Goal: Information Seeking & Learning: Check status

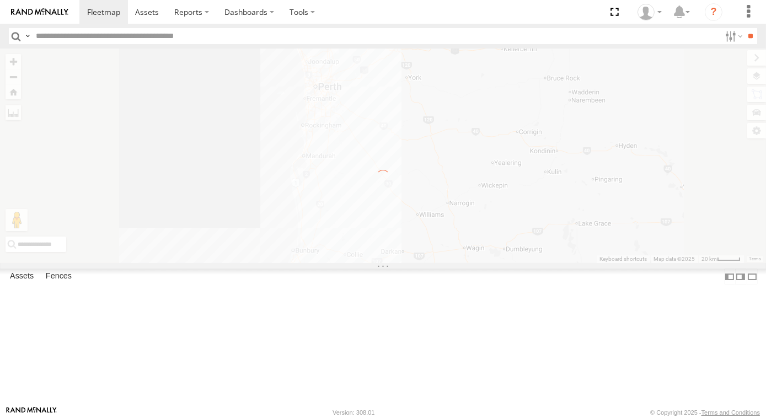
click at [96, 38] on input "text" at bounding box center [375, 36] width 689 height 16
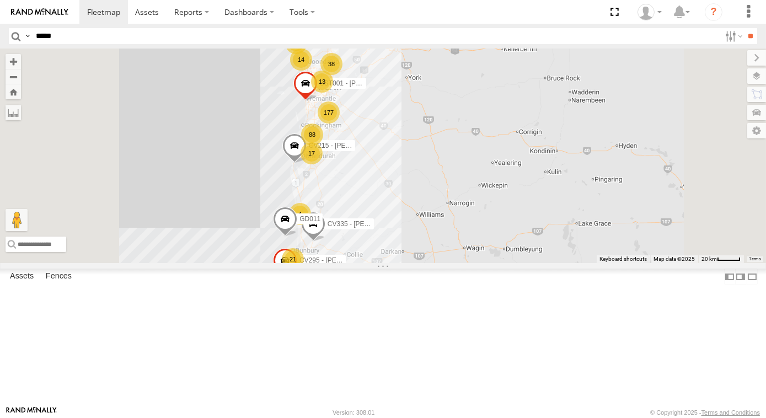
type input "*****"
click at [745, 28] on input "**" at bounding box center [751, 36] width 13 height 16
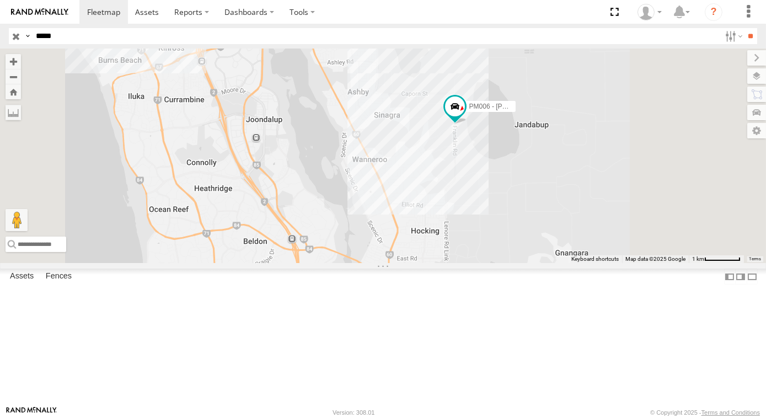
click at [15, 36] on input "button" at bounding box center [16, 36] width 14 height 16
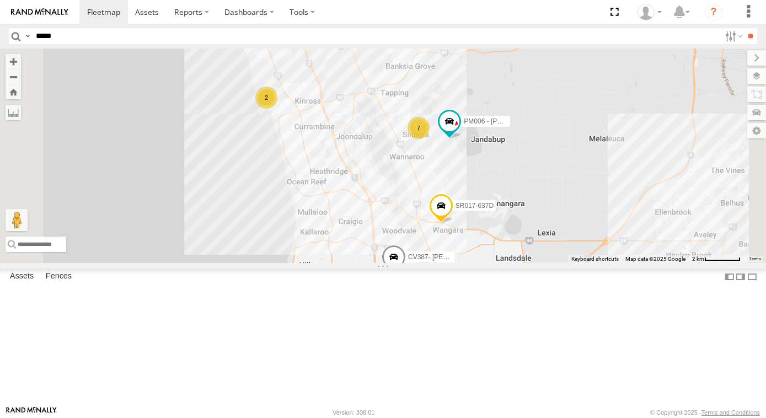
drag, startPoint x: 527, startPoint y: 267, endPoint x: 516, endPoint y: 218, distance: 50.2
click at [517, 221] on div "SR017-637D PM006 - [PERSON_NAME] 2 10 7 CV387- [PERSON_NAME] CV244 - [PERSON_NA…" at bounding box center [383, 156] width 766 height 215
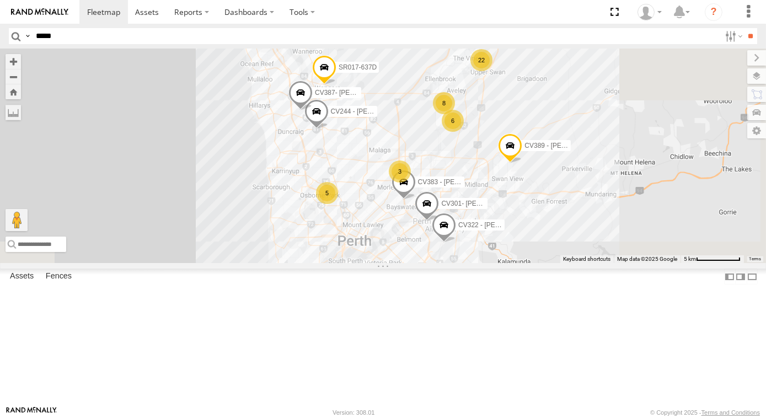
drag, startPoint x: 610, startPoint y: 318, endPoint x: 495, endPoint y: 210, distance: 157.6
click at [495, 210] on div "SR017-637D CV387- [PERSON_NAME] CV244 - [PERSON_NAME] CV383 - [PERSON_NAME] 2 1…" at bounding box center [383, 156] width 766 height 215
drag, startPoint x: 651, startPoint y: 312, endPoint x: 640, endPoint y: 245, distance: 67.2
click at [641, 248] on div "SR017-637D CV387- [PERSON_NAME] CV244 - [PERSON_NAME] CV383 - [PERSON_NAME] 2 1…" at bounding box center [383, 156] width 766 height 215
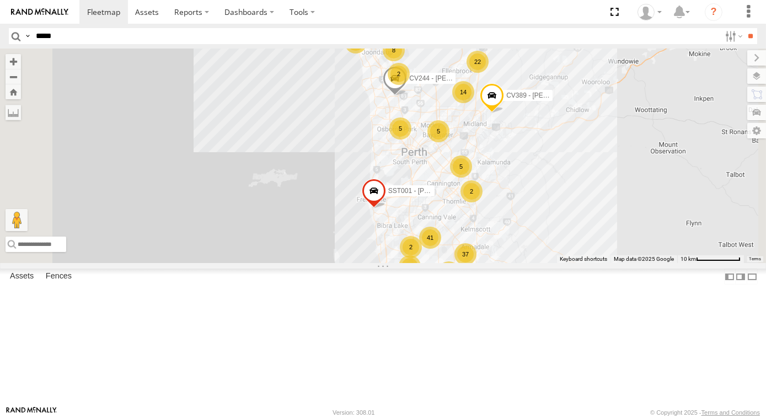
click at [651, 241] on div "CV244 - [PERSON_NAME] Concrete CV389 - [PERSON_NAME] SST001 - [PERSON_NAME] 5 1…" at bounding box center [383, 156] width 766 height 215
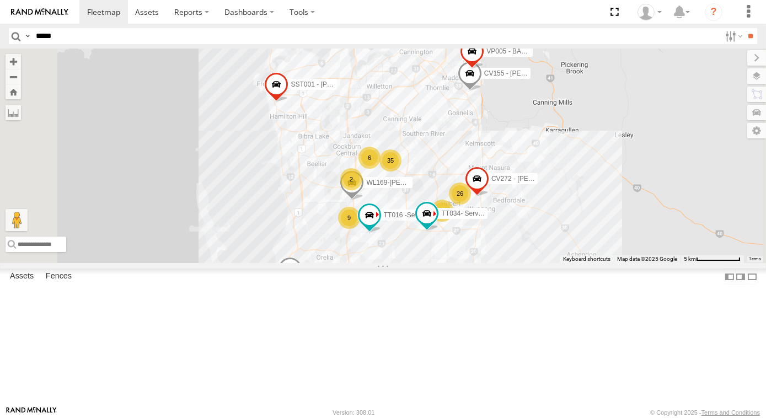
drag, startPoint x: 611, startPoint y: 285, endPoint x: 628, endPoint y: 180, distance: 105.6
click at [628, 181] on div "CV244 - [PERSON_NAME] Concrete CV389 - [PERSON_NAME] SST001 - [PERSON_NAME] GD0…" at bounding box center [383, 156] width 766 height 215
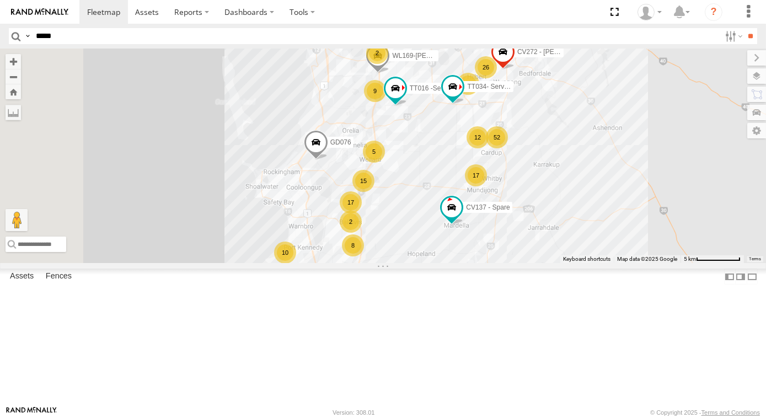
drag, startPoint x: 680, startPoint y: 327, endPoint x: 645, endPoint y: 199, distance: 131.9
click at [700, 213] on div "CV244 - [PERSON_NAME] Concrete CV389 - [PERSON_NAME] SST001 - [PERSON_NAME] GD0…" at bounding box center [383, 156] width 766 height 215
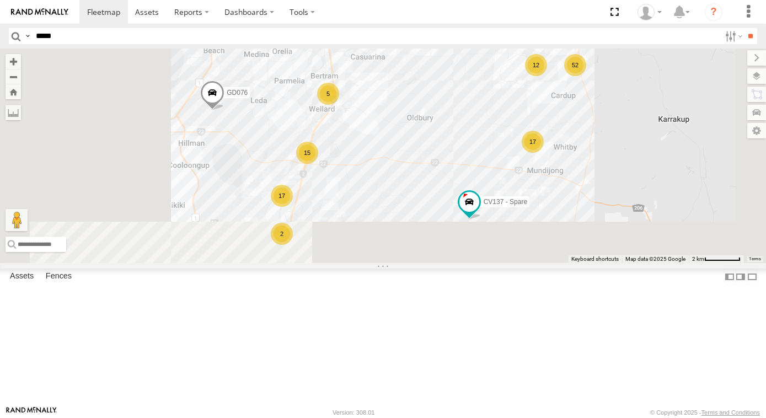
drag, startPoint x: 482, startPoint y: 308, endPoint x: 565, endPoint y: 151, distance: 177.6
click at [565, 151] on div "CV244 - [PERSON_NAME] CV389 - [PERSON_NAME] SST001 - [PERSON_NAME] GD076 CV137 …" at bounding box center [383, 156] width 766 height 215
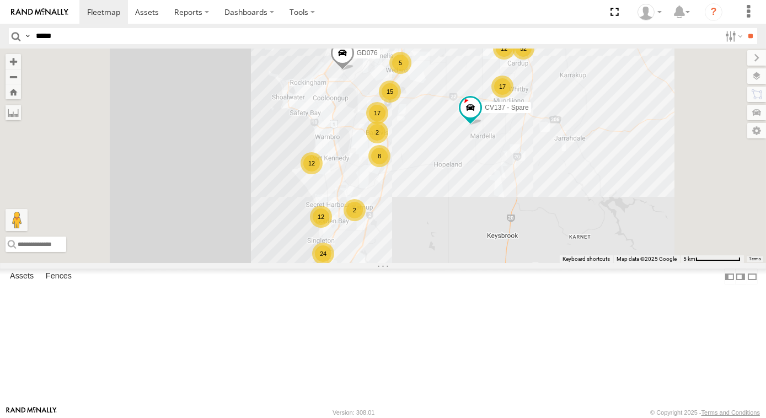
drag, startPoint x: 555, startPoint y: 348, endPoint x: 576, endPoint y: 130, distance: 218.8
click at [575, 146] on div "CV244 - [PERSON_NAME] Concrete CV389 - [PERSON_NAME] SST001 - [PERSON_NAME] GD0…" at bounding box center [383, 156] width 766 height 215
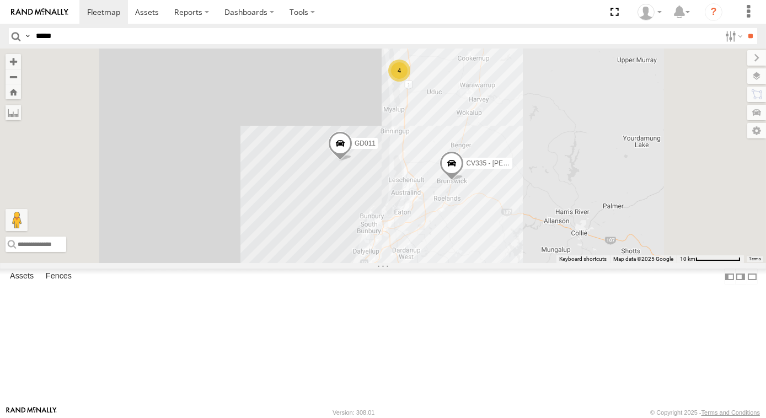
drag, startPoint x: 555, startPoint y: 327, endPoint x: 573, endPoint y: 162, distance: 166.4
click at [572, 164] on div "CV244 - [PERSON_NAME] Concrete CV389 - [PERSON_NAME] SST001 - [PERSON_NAME] GD0…" at bounding box center [383, 156] width 766 height 215
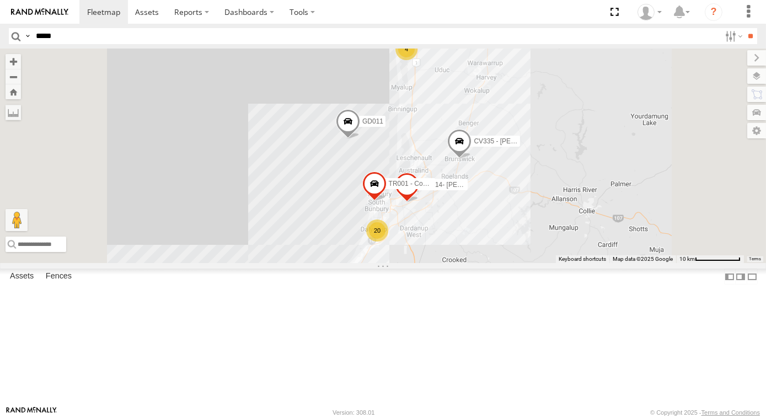
drag, startPoint x: 569, startPoint y: 318, endPoint x: 557, endPoint y: 288, distance: 32.2
click at [573, 263] on div "CV244 - [PERSON_NAME] Concrete CV389 - [PERSON_NAME] SST001 - [PERSON_NAME] GD0…" at bounding box center [383, 156] width 766 height 215
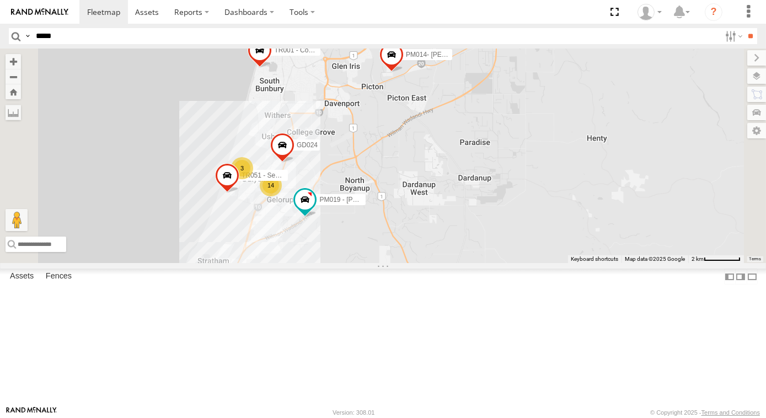
drag, startPoint x: 610, startPoint y: 307, endPoint x: 558, endPoint y: 197, distance: 121.6
click at [559, 197] on div "CV244 - [PERSON_NAME] Concrete CV389 - [PERSON_NAME] SST001 - [PERSON_NAME] GD0…" at bounding box center [383, 156] width 766 height 215
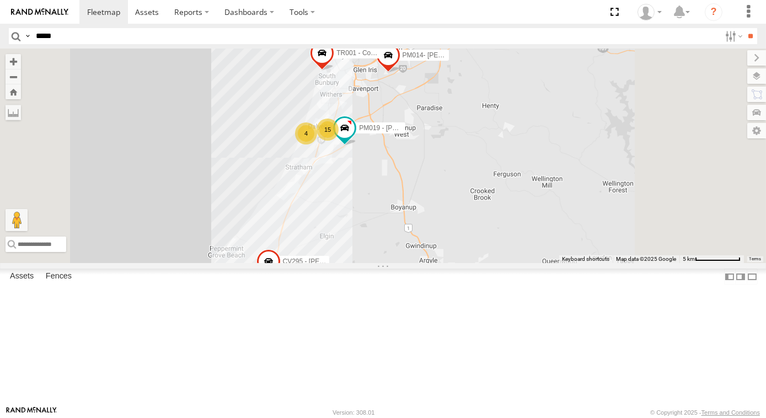
drag, startPoint x: 622, startPoint y: 253, endPoint x: 614, endPoint y: 211, distance: 42.1
click at [613, 214] on div "CV244 - [PERSON_NAME] Concrete CV389 - [PERSON_NAME] SST001 - [PERSON_NAME] GD0…" at bounding box center [383, 156] width 766 height 215
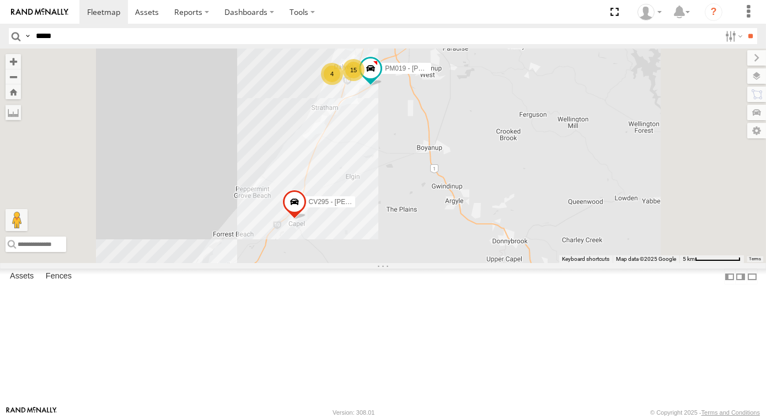
drag, startPoint x: 574, startPoint y: 264, endPoint x: 593, endPoint y: 215, distance: 52.2
click at [593, 215] on div "CV244 - [PERSON_NAME] Concrete CV389 - [PERSON_NAME] SST001 - [PERSON_NAME] GD0…" at bounding box center [383, 156] width 766 height 215
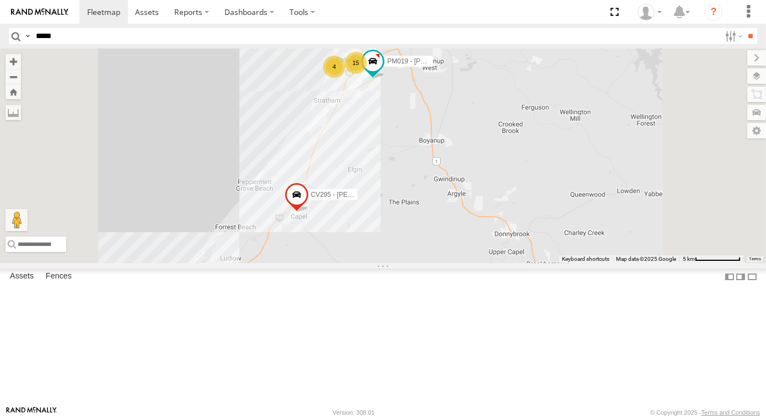
drag, startPoint x: 501, startPoint y: 323, endPoint x: 532, endPoint y: 269, distance: 62.5
click at [526, 263] on div "CV244 - [PERSON_NAME] Concrete CV389 - [PERSON_NAME] SST001 - [PERSON_NAME] GD0…" at bounding box center [383, 156] width 766 height 215
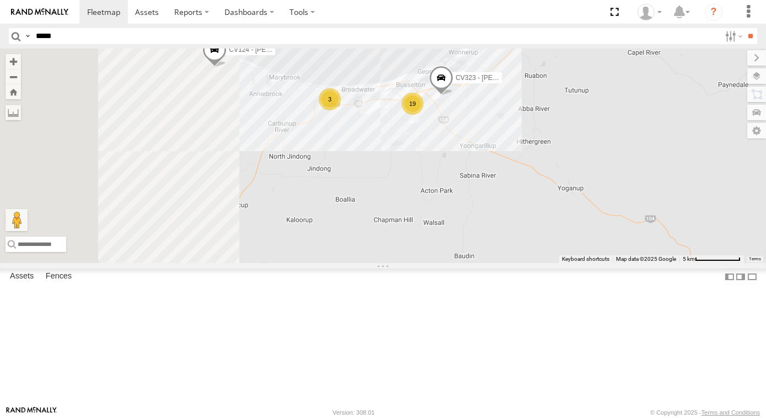
drag, startPoint x: 462, startPoint y: 252, endPoint x: 620, endPoint y: 302, distance: 166.6
click at [620, 263] on div "CV244 - [PERSON_NAME] Concrete CV389 - [PERSON_NAME] SST001 - [PERSON_NAME] GD0…" at bounding box center [383, 156] width 766 height 215
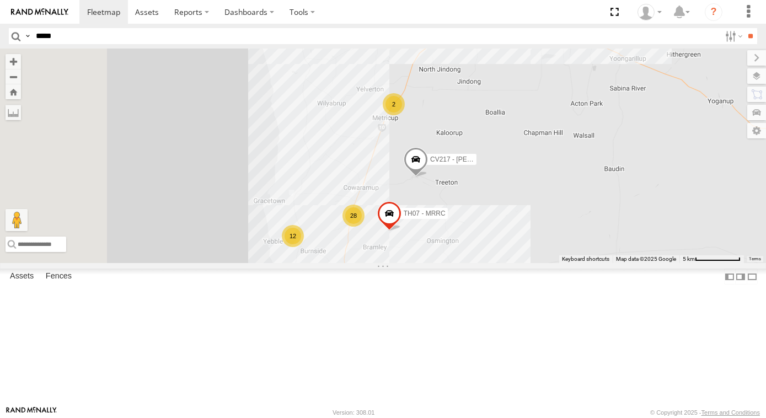
drag, startPoint x: 549, startPoint y: 282, endPoint x: 691, endPoint y: 188, distance: 170.3
click at [692, 192] on div "CV244 - [PERSON_NAME] Concrete CV389 - [PERSON_NAME] SST001 - [PERSON_NAME] GD0…" at bounding box center [383, 156] width 766 height 215
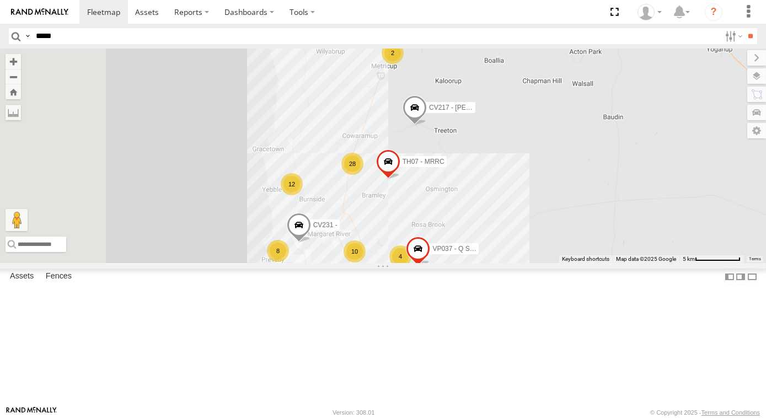
drag, startPoint x: 654, startPoint y: 335, endPoint x: 653, endPoint y: 300, distance: 35.3
click at [653, 263] on div "CV244 - [PERSON_NAME] Concrete CV389 - [PERSON_NAME] SST001 - [PERSON_NAME] GD0…" at bounding box center [383, 156] width 766 height 215
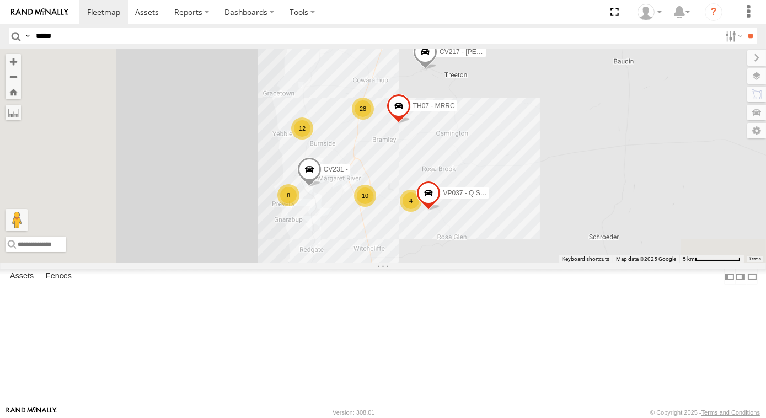
drag, startPoint x: 623, startPoint y: 321, endPoint x: 634, endPoint y: 254, distance: 67.7
click at [634, 254] on div "CV244 - [PERSON_NAME] Concrete CV389 - [PERSON_NAME] SST001 - [PERSON_NAME] GD0…" at bounding box center [383, 156] width 766 height 215
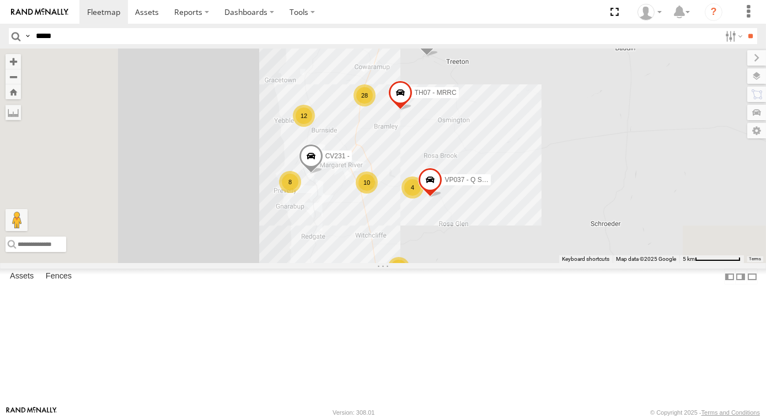
click at [323, 173] on span at bounding box center [310, 158] width 24 height 30
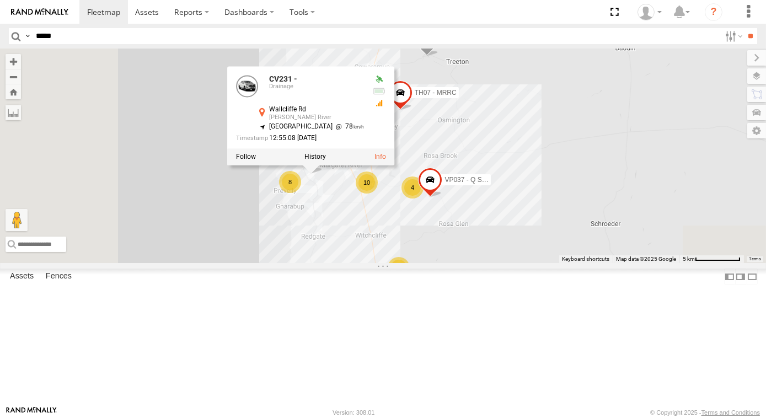
click at [473, 263] on div "CV244 - [PERSON_NAME] Concrete CV389 - [PERSON_NAME] SST001 - [PERSON_NAME] GD0…" at bounding box center [383, 156] width 766 height 215
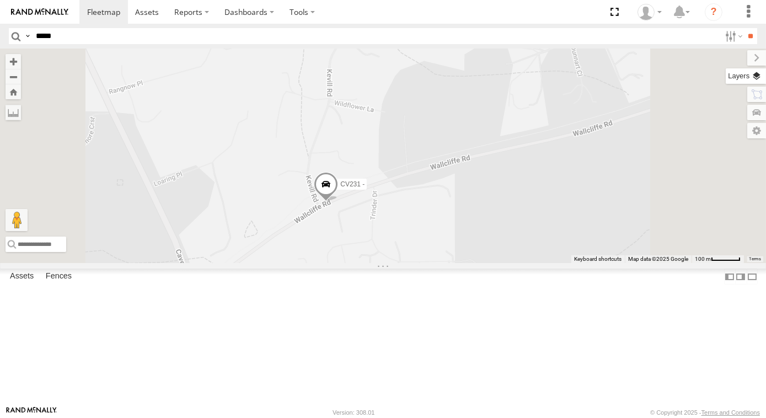
click at [753, 78] on label at bounding box center [746, 75] width 40 height 15
click at [0, 0] on span "Basemaps" at bounding box center [0, 0] width 0 height 0
click at [0, 0] on span "Satellite + Roadmap" at bounding box center [0, 0] width 0 height 0
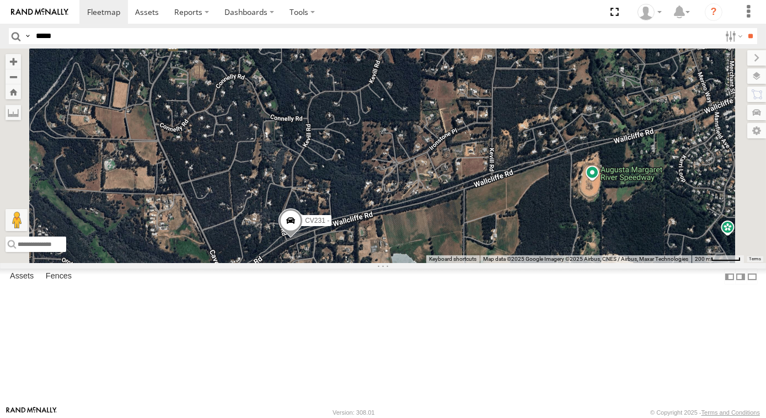
drag, startPoint x: 466, startPoint y: 354, endPoint x: 466, endPoint y: 338, distance: 16.0
click at [466, 263] on div "CV244 - [PERSON_NAME] Concrete CV389 - [PERSON_NAME] SST001 - [PERSON_NAME] GD0…" at bounding box center [383, 156] width 766 height 215
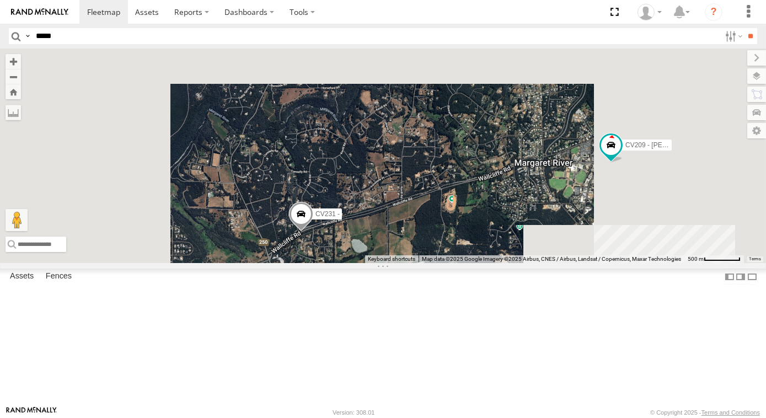
click at [313, 232] on span at bounding box center [301, 217] width 24 height 30
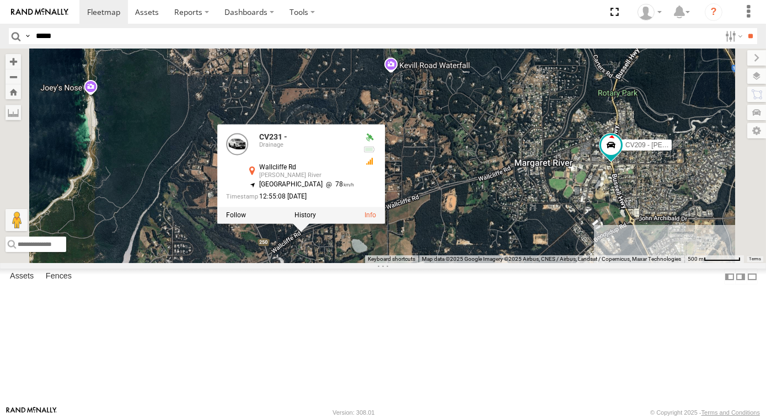
click at [489, 263] on div "CV244 - [PERSON_NAME] Concrete CV389 - [PERSON_NAME] SST001 - [PERSON_NAME] GD0…" at bounding box center [383, 156] width 766 height 215
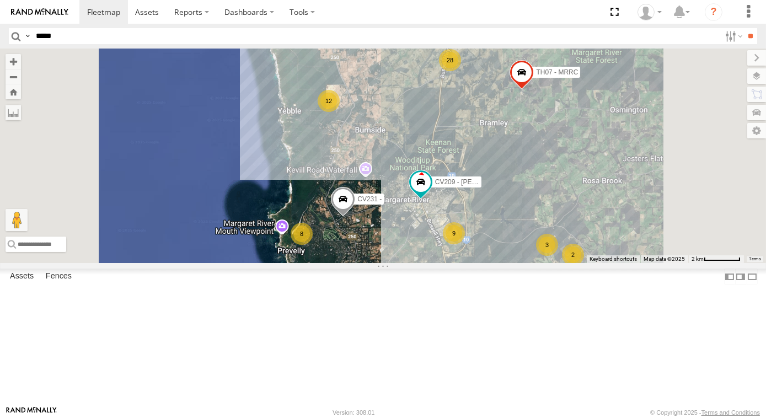
drag, startPoint x: 500, startPoint y: 293, endPoint x: 500, endPoint y: 287, distance: 6.6
click at [500, 263] on div "CV244 - [PERSON_NAME] Concrete CV389 - [PERSON_NAME] SST001 - [PERSON_NAME] GD0…" at bounding box center [383, 156] width 766 height 215
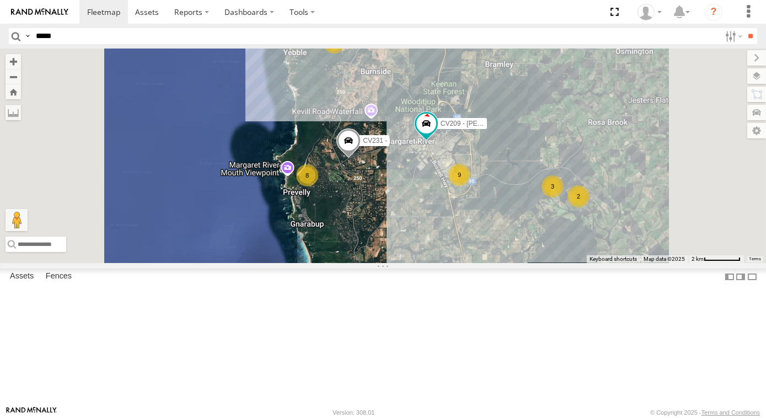
click at [318, 186] on div "8" at bounding box center [307, 175] width 22 height 22
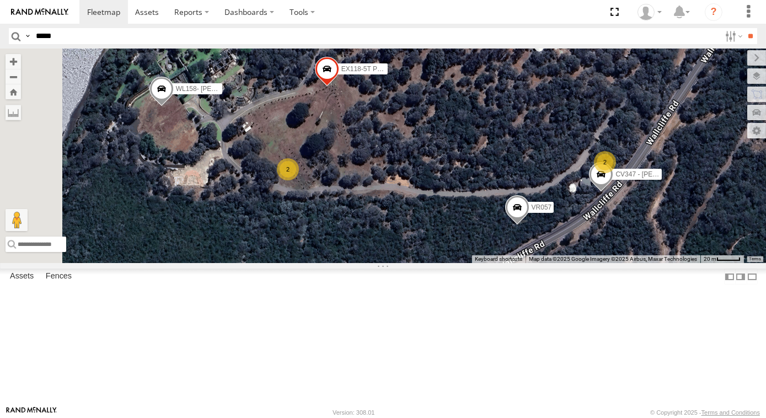
click at [439, 236] on div "CV244 - [PERSON_NAME] Concrete CV389 - [PERSON_NAME] SST001 - [PERSON_NAME] GD0…" at bounding box center [383, 156] width 766 height 215
click at [299, 180] on div "2" at bounding box center [288, 169] width 22 height 22
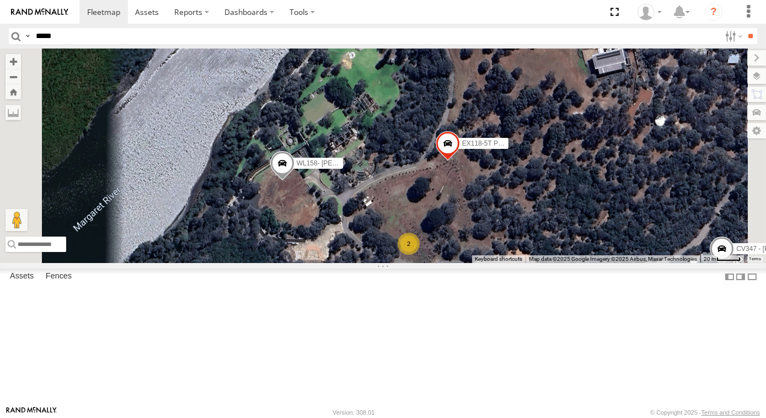
drag, startPoint x: 507, startPoint y: 243, endPoint x: 493, endPoint y: 266, distance: 27.2
click at [495, 263] on div "CV244 - [PERSON_NAME] Concrete CV389 - [PERSON_NAME] SST001 - [PERSON_NAME] GD0…" at bounding box center [383, 156] width 766 height 215
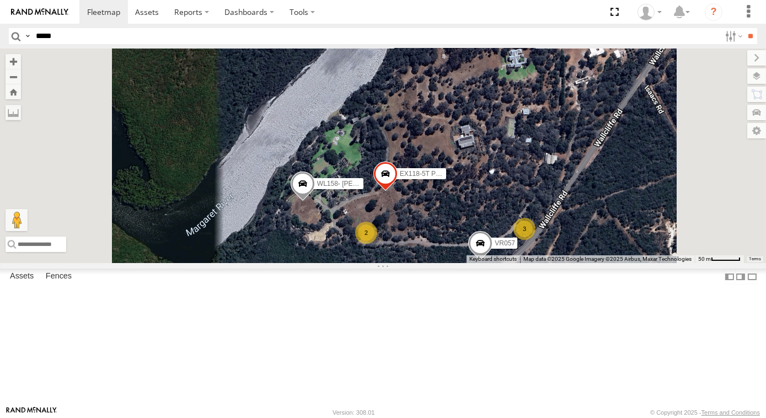
drag, startPoint x: 504, startPoint y: 270, endPoint x: 491, endPoint y: 279, distance: 15.5
click at [491, 263] on div "CV244 - [PERSON_NAME] Concrete CV389 - [PERSON_NAME] SST001 - [PERSON_NAME] GD0…" at bounding box center [383, 156] width 766 height 215
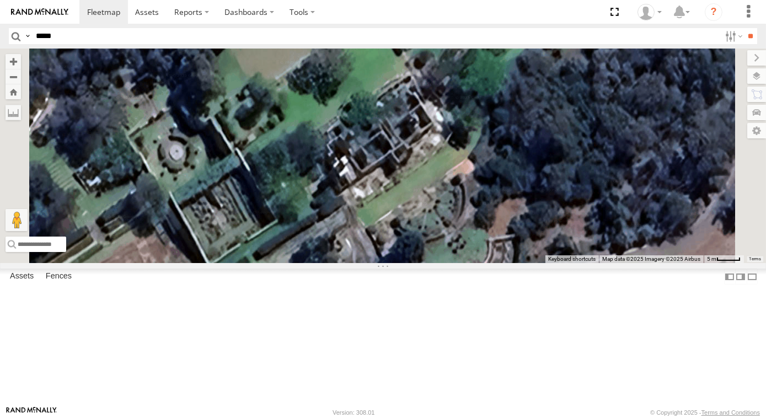
click at [493, 234] on div "CV244 - [PERSON_NAME] Concrete CV389 - [PERSON_NAME] SST001 - [PERSON_NAME] GD0…" at bounding box center [383, 156] width 766 height 215
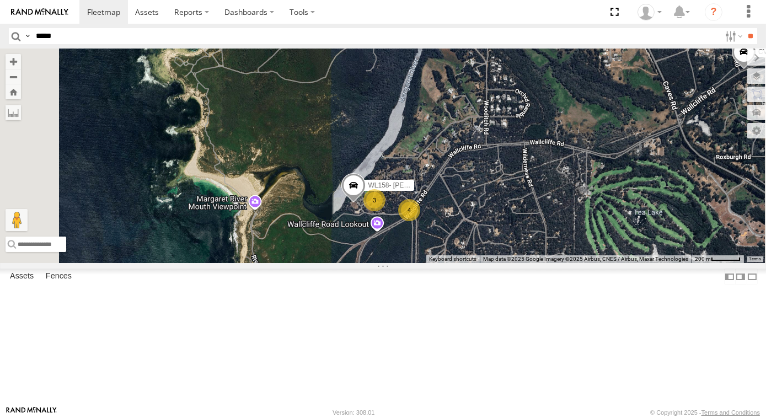
click at [435, 263] on div "CV244 - [PERSON_NAME] Concrete CV389 - [PERSON_NAME] SST001 - [PERSON_NAME] GD0…" at bounding box center [383, 156] width 766 height 215
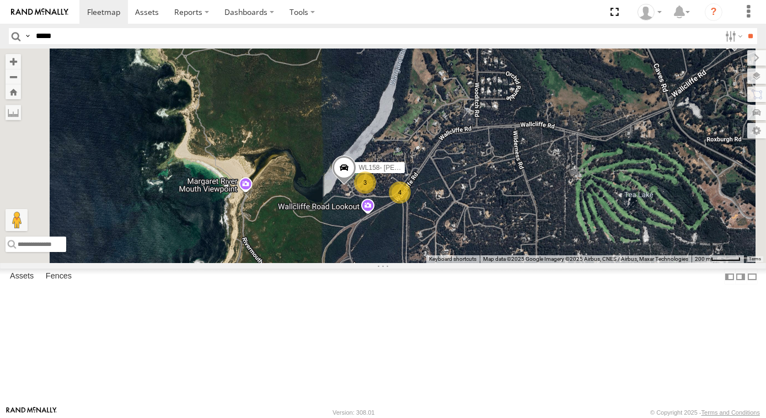
click at [426, 259] on div "CV244 - [PERSON_NAME] Concrete CV389 - [PERSON_NAME] SST001 - [PERSON_NAME] GD0…" at bounding box center [383, 156] width 766 height 215
drag, startPoint x: 425, startPoint y: 283, endPoint x: 436, endPoint y: 267, distance: 19.0
click at [430, 263] on div "CV244 - [PERSON_NAME] Concrete CV389 - [PERSON_NAME] SST001 - [PERSON_NAME] GD0…" at bounding box center [383, 156] width 766 height 215
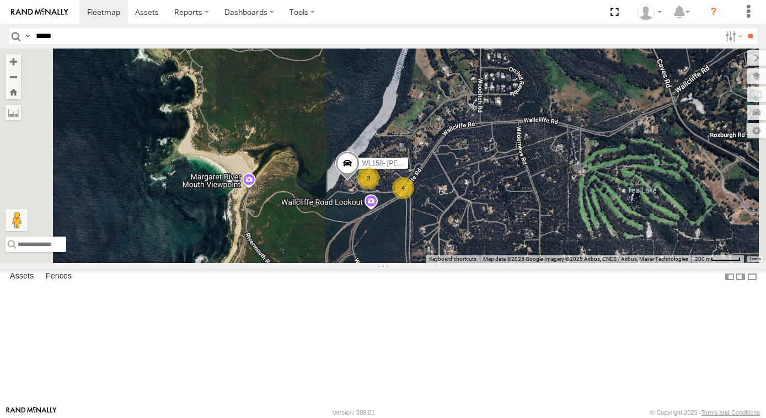
click at [459, 237] on div "CV244 - [PERSON_NAME] Concrete CV389 - [PERSON_NAME] SST001 - [PERSON_NAME] GD0…" at bounding box center [383, 156] width 766 height 215
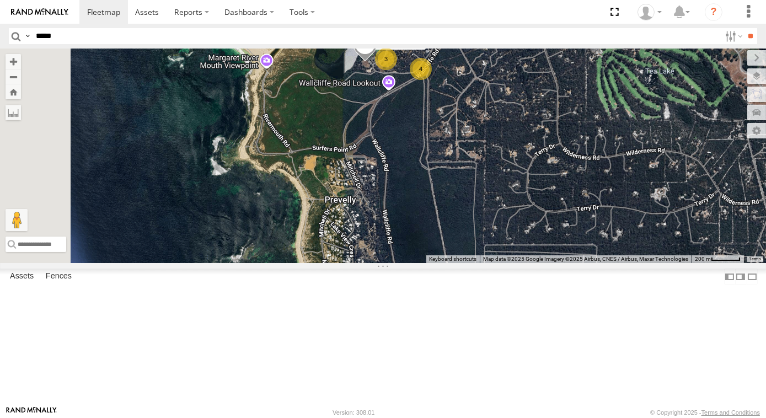
drag, startPoint x: 445, startPoint y: 311, endPoint x: 462, endPoint y: 193, distance: 119.2
click at [462, 193] on div "CV244 - [PERSON_NAME] Concrete CV389 - [PERSON_NAME] SST001 - [PERSON_NAME] GD0…" at bounding box center [383, 156] width 766 height 215
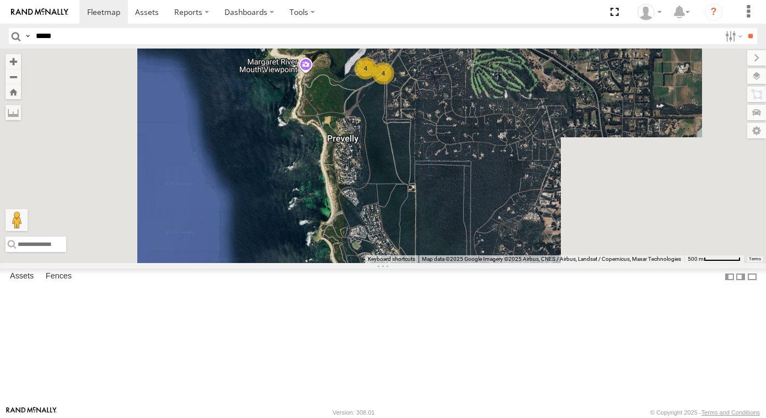
drag, startPoint x: 355, startPoint y: 223, endPoint x: 463, endPoint y: 190, distance: 113.6
click at [463, 190] on div "CV244 - [PERSON_NAME] Concrete CV389 - [PERSON_NAME] SST001 - [PERSON_NAME] GD0…" at bounding box center [383, 156] width 766 height 215
